Goal: Task Accomplishment & Management: Use online tool/utility

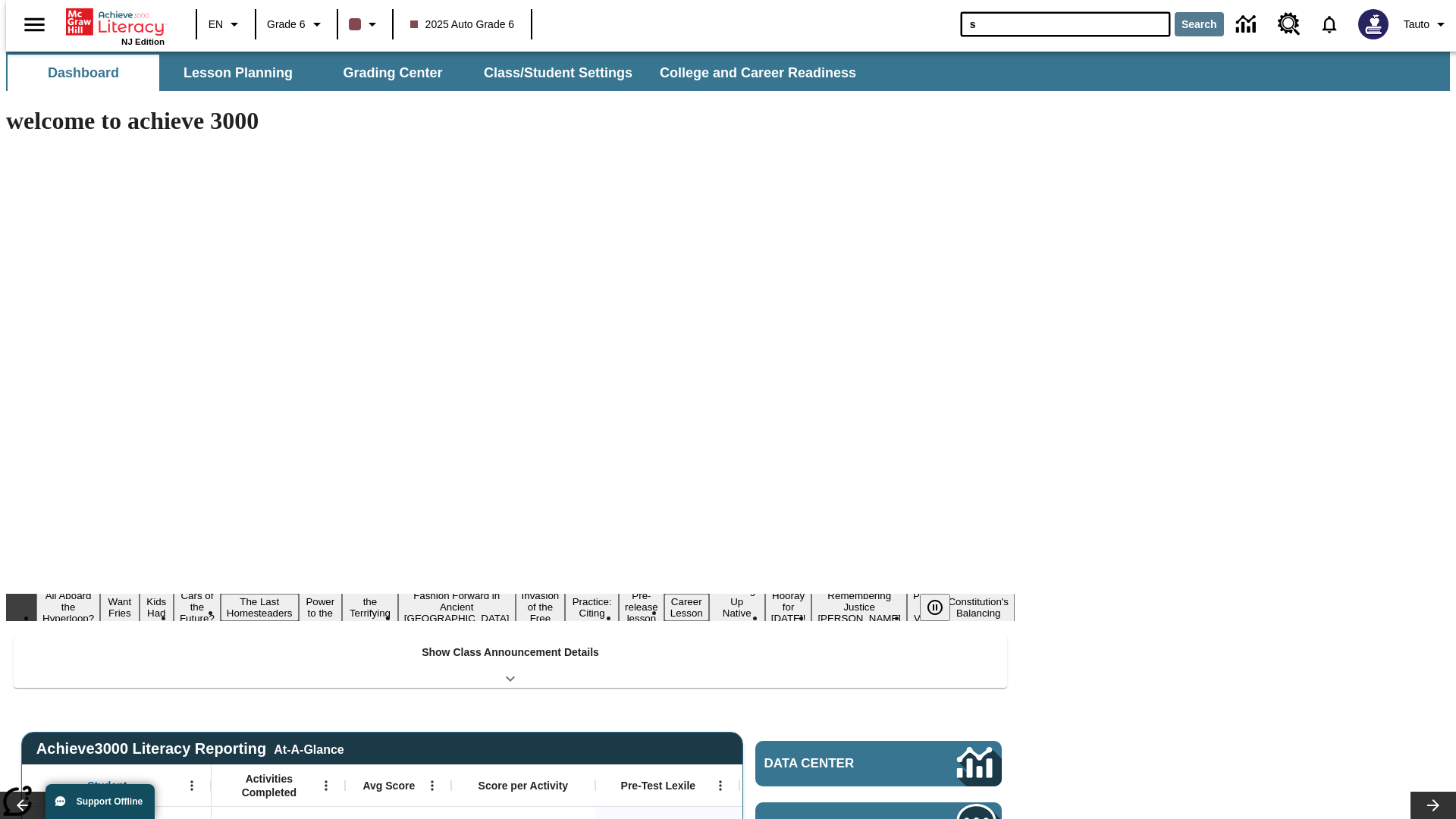
type input "s"
click at [1190, 24] on button "Search" at bounding box center [1199, 23] width 50 height 24
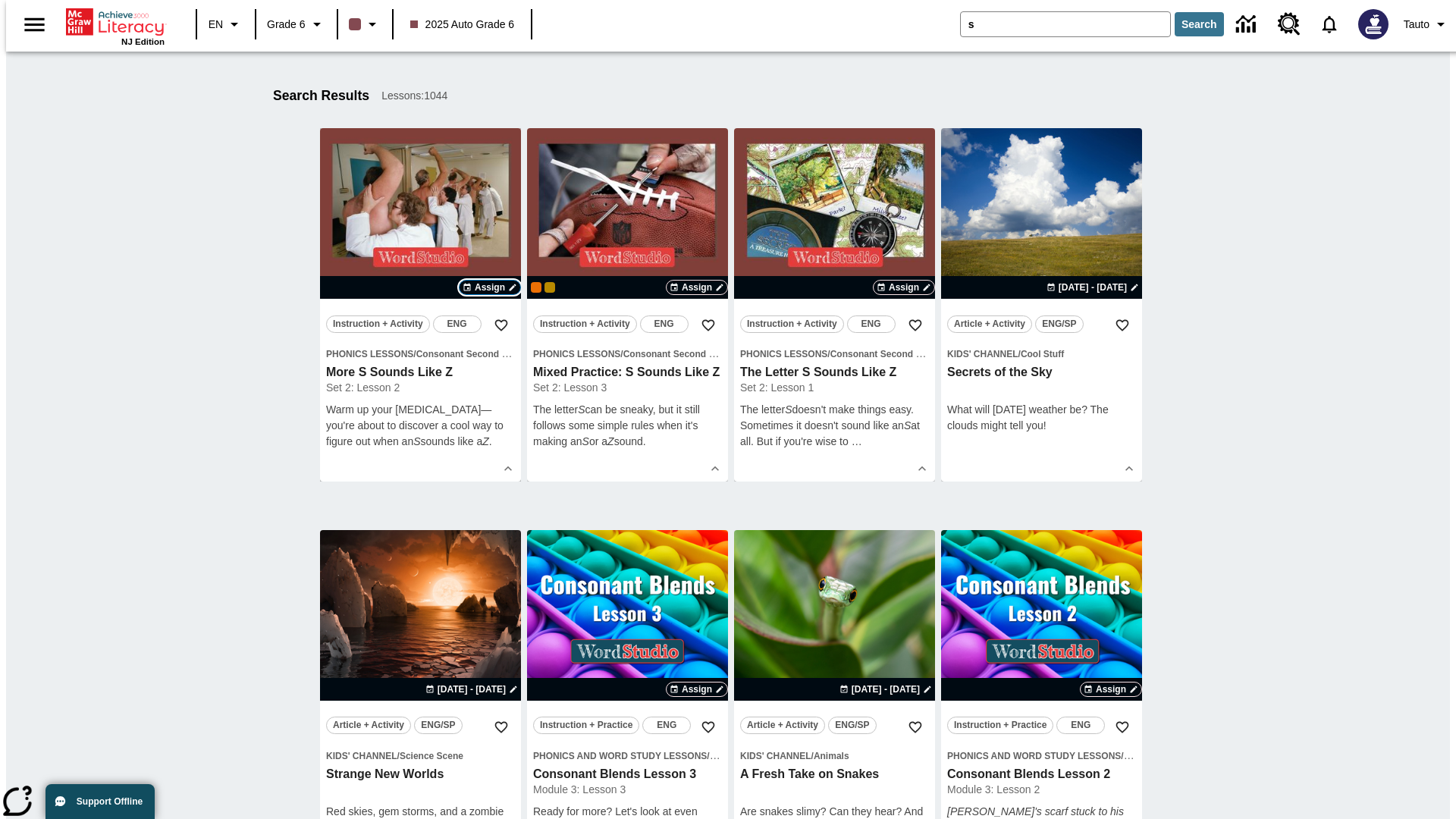
click at [490, 287] on span "Assign" at bounding box center [489, 287] width 30 height 14
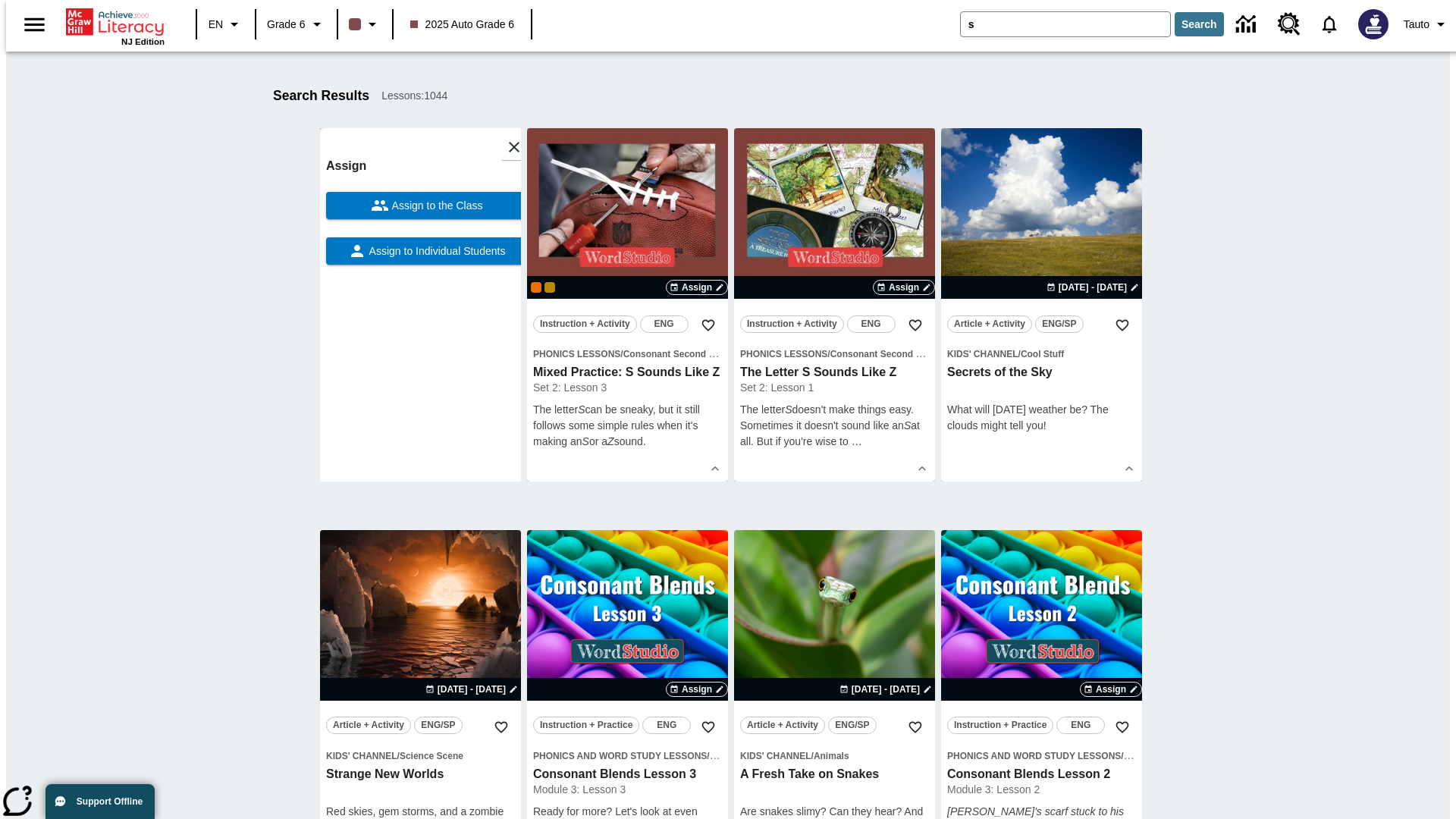
scroll to position [238, 0]
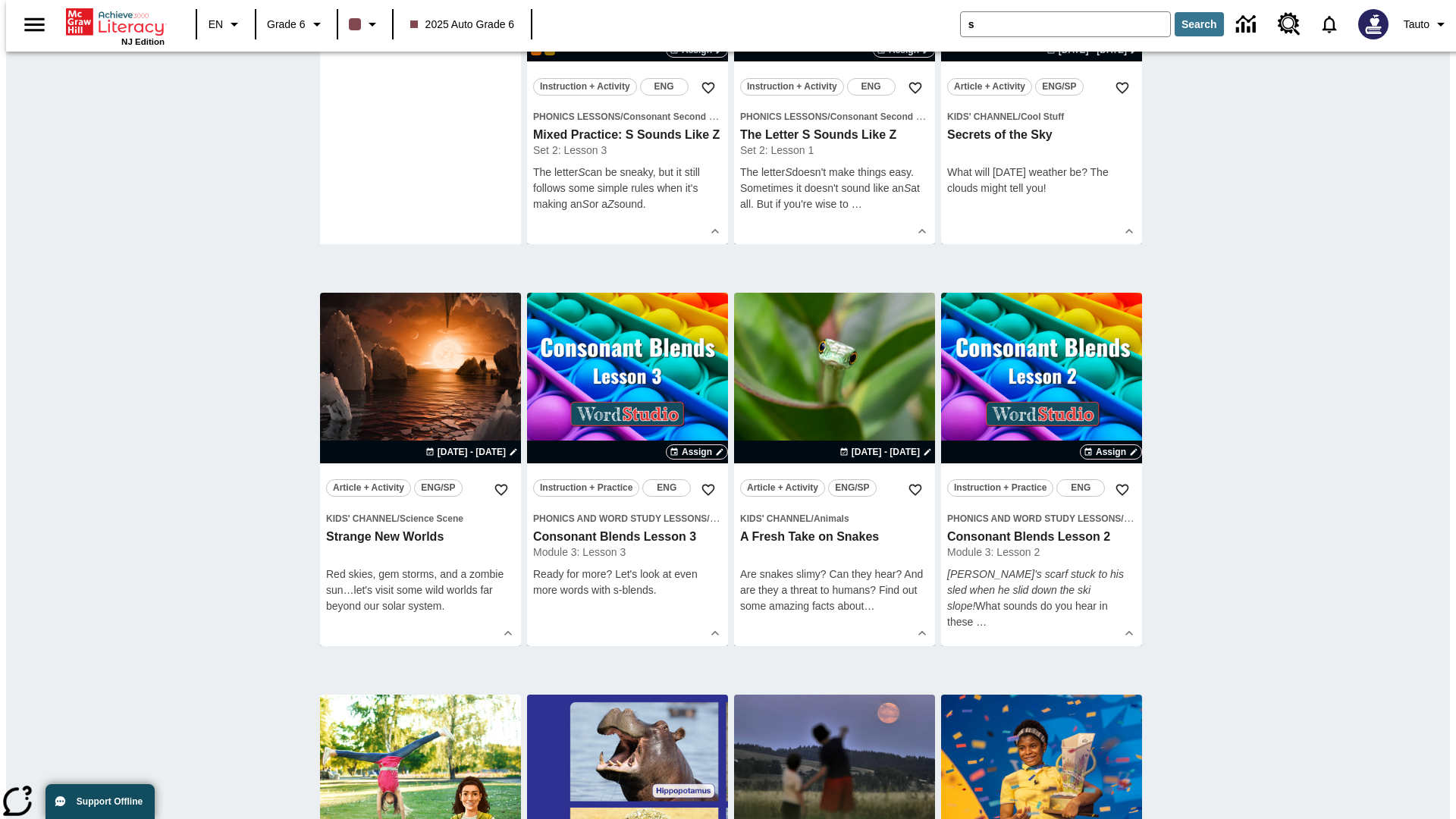
click at [420, 22] on span "Assign to Individual Students" at bounding box center [435, 14] width 139 height 16
